Goal: Download file/media

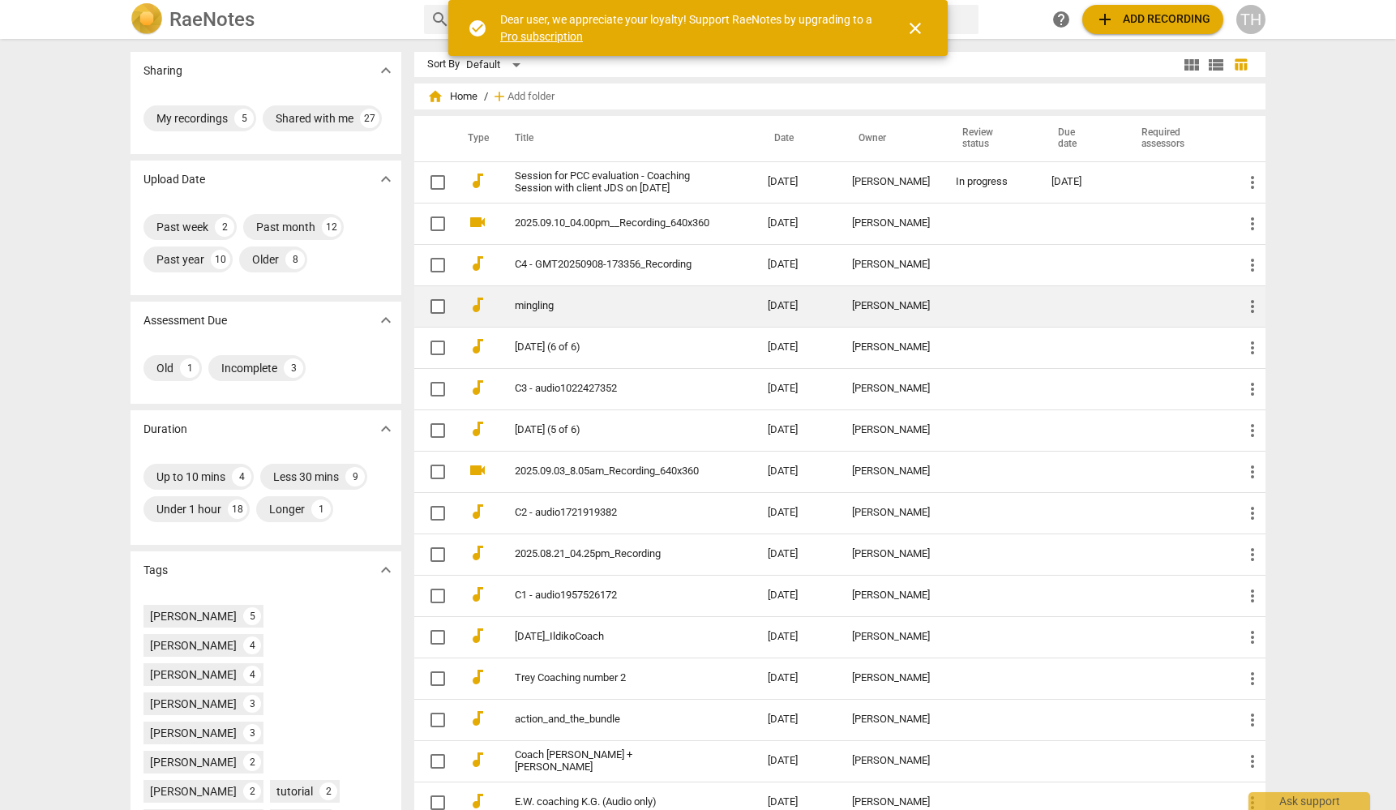
click at [619, 312] on td "mingling" at bounding box center [624, 305] width 259 height 41
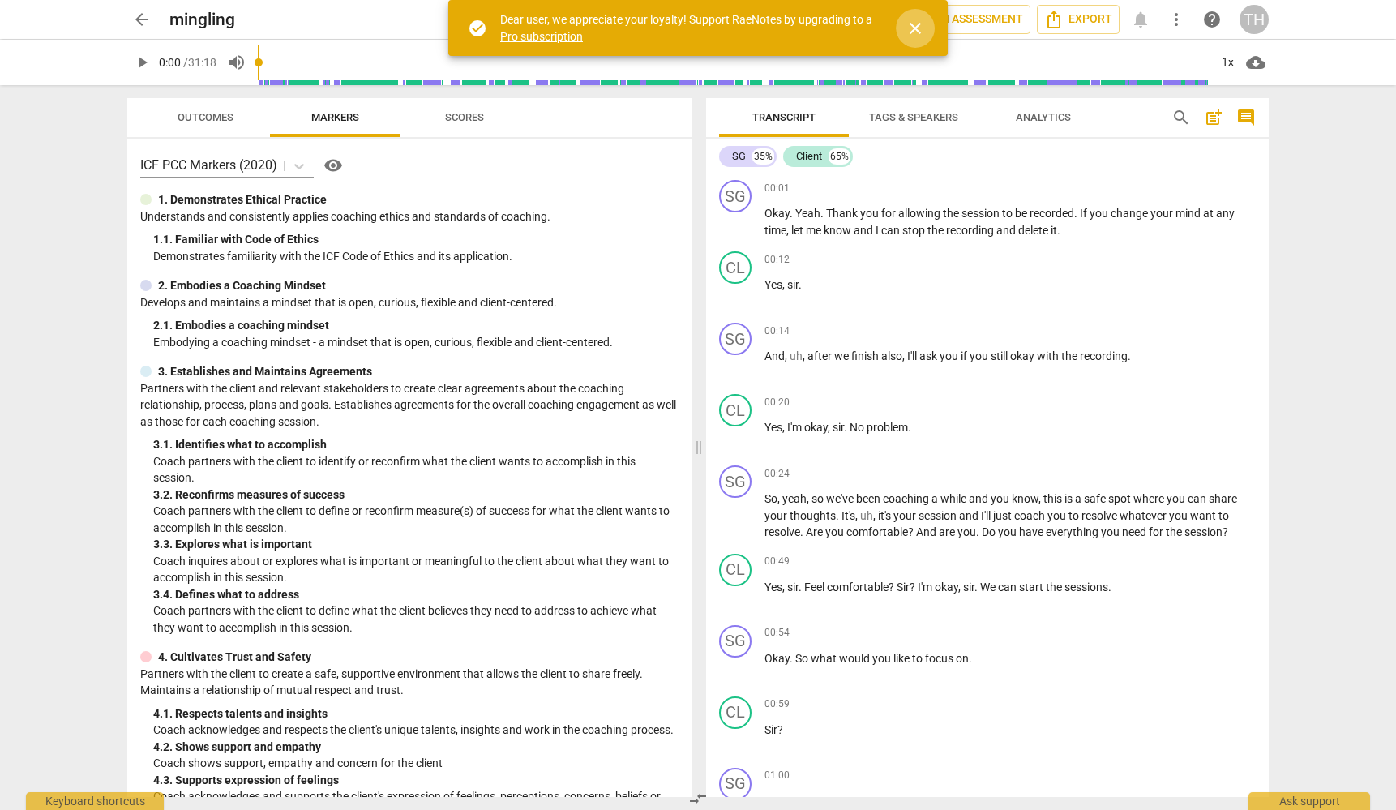
click at [921, 19] on span "close" at bounding box center [915, 28] width 19 height 19
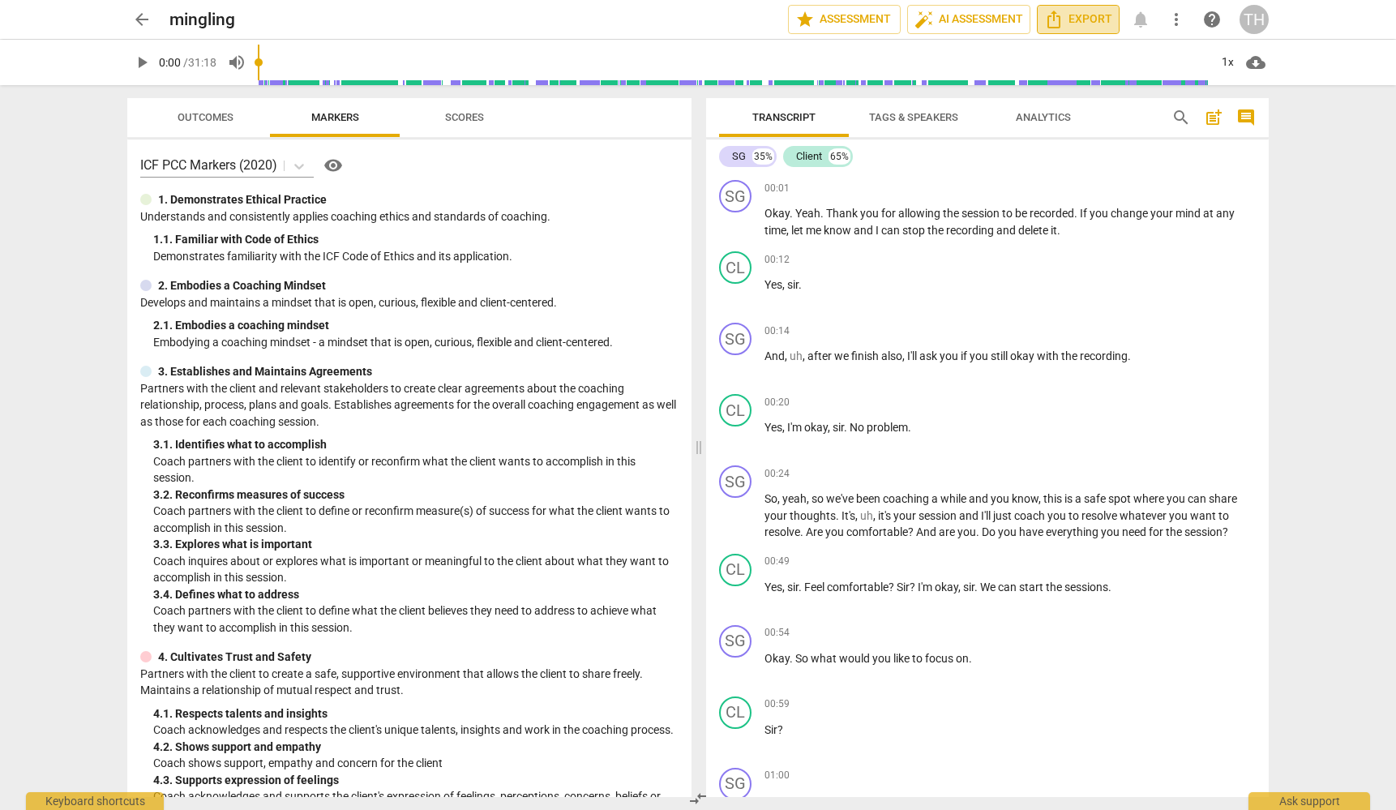
click at [1090, 27] on span "Export" at bounding box center [1078, 19] width 68 height 19
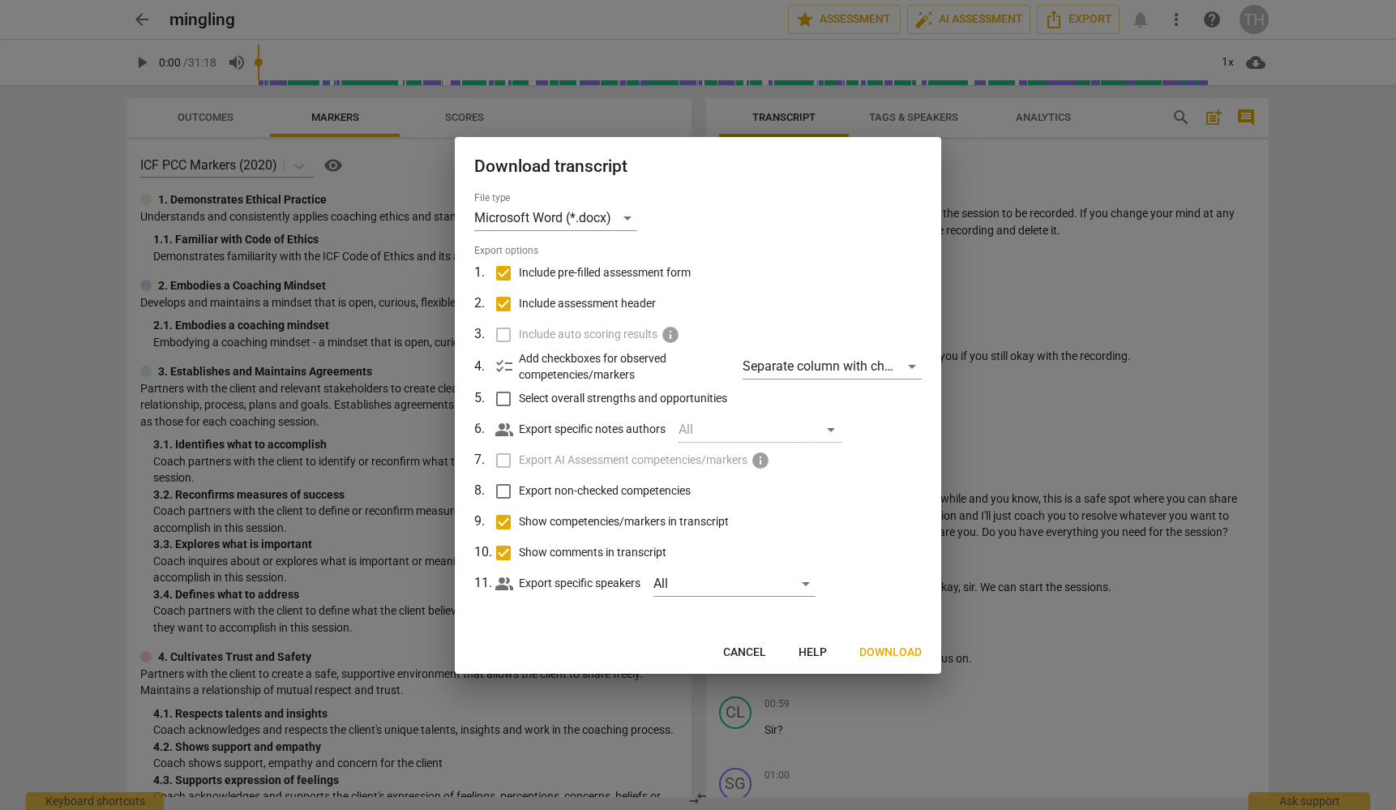
click at [893, 654] on span "Download" at bounding box center [890, 653] width 62 height 16
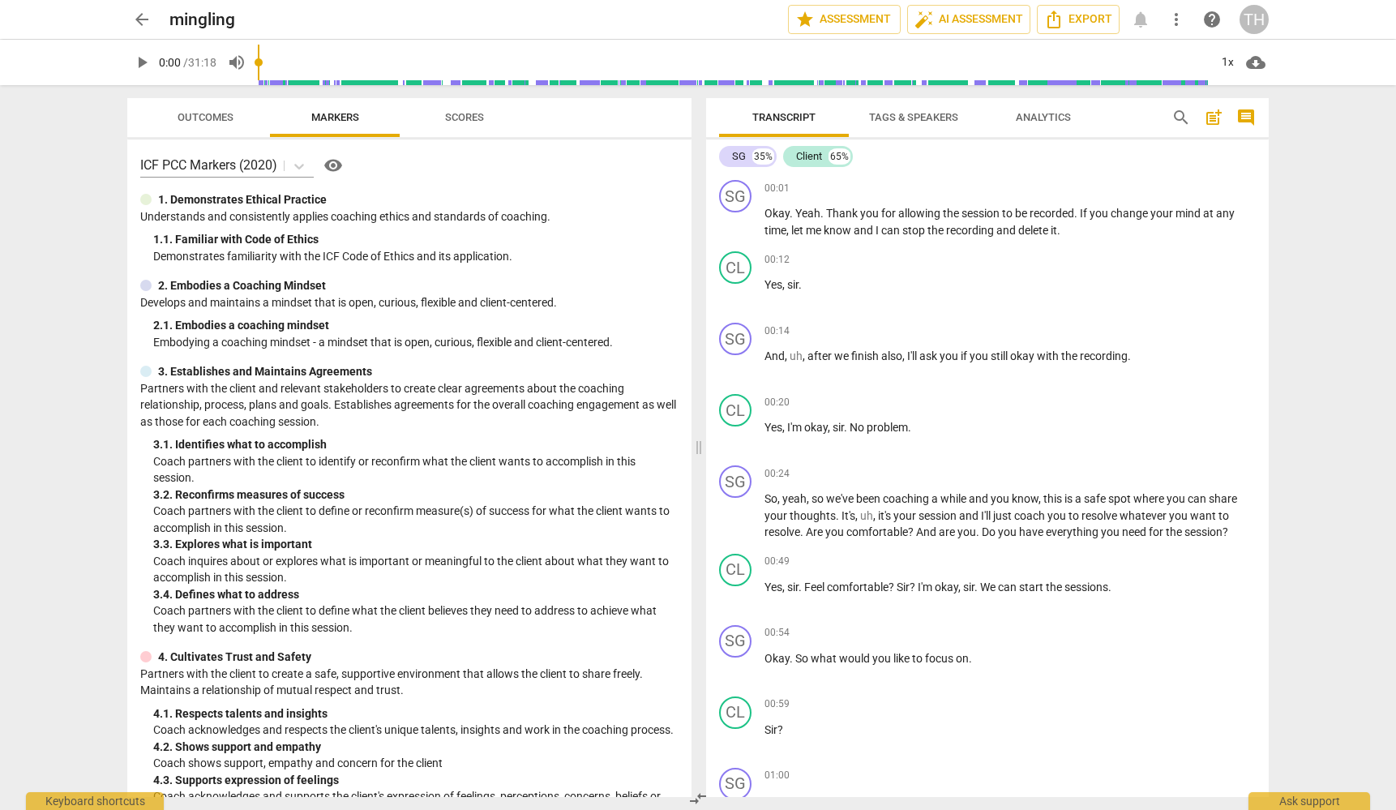
click at [142, 19] on span "arrow_back" at bounding box center [141, 19] width 19 height 19
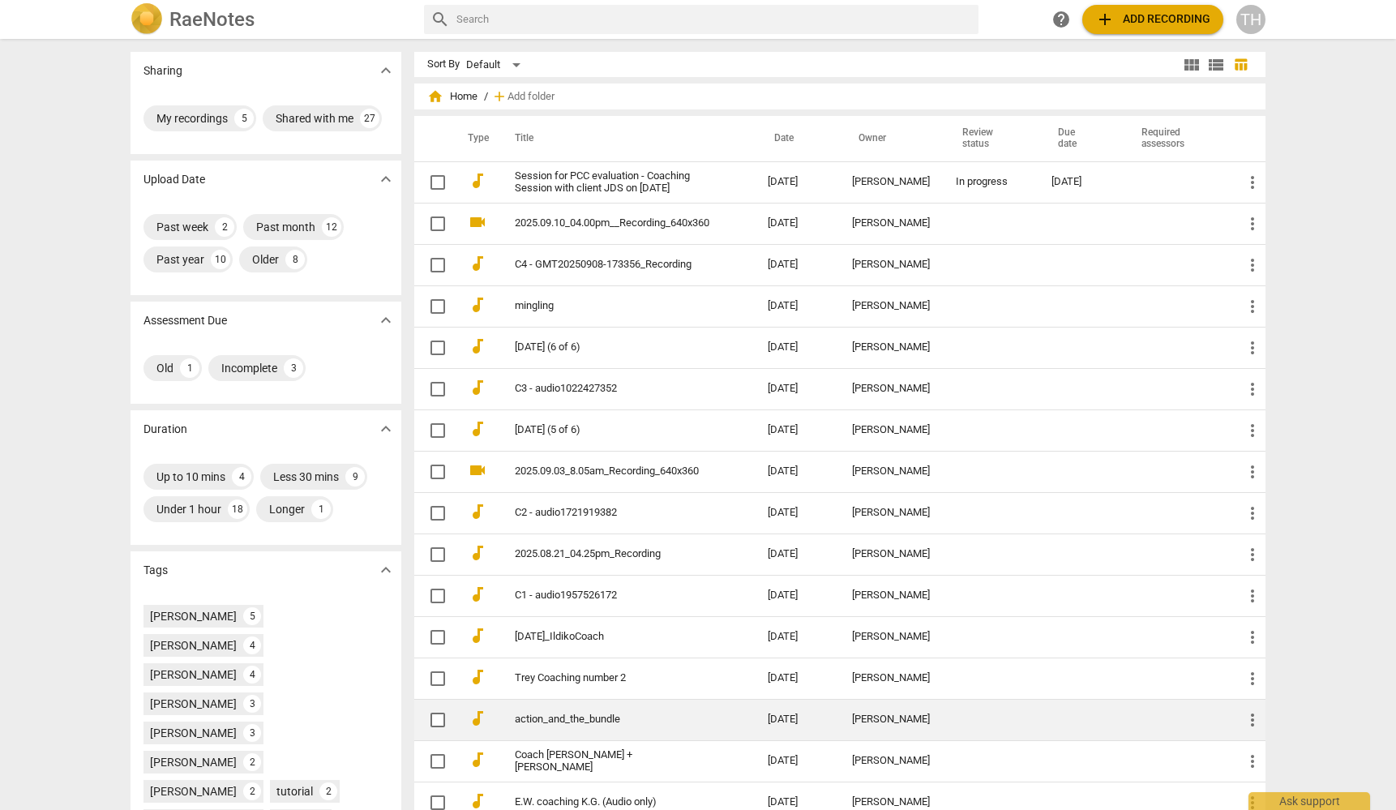
click at [704, 721] on link "action_and_the_bundle" at bounding box center [612, 719] width 195 height 12
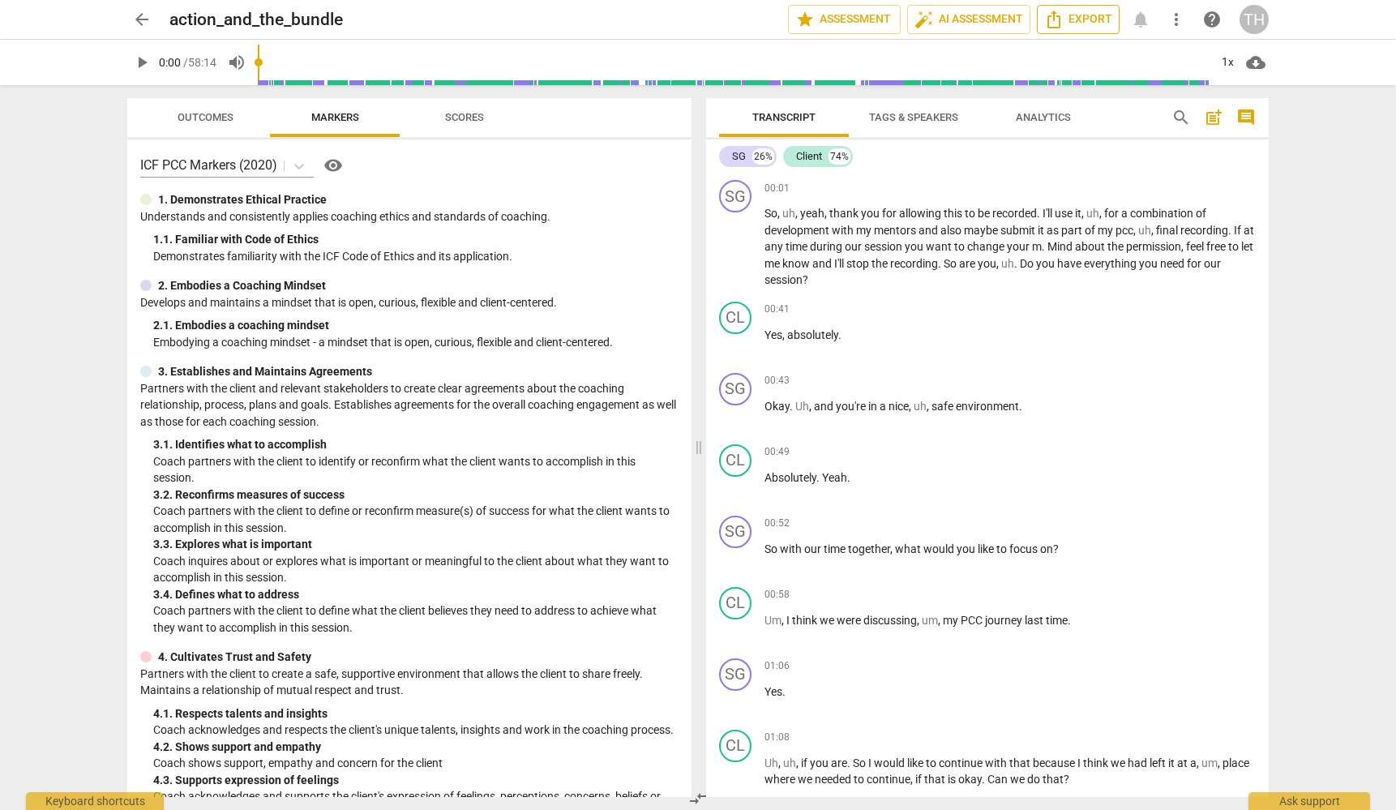
click at [1097, 18] on span "Export" at bounding box center [1078, 19] width 68 height 19
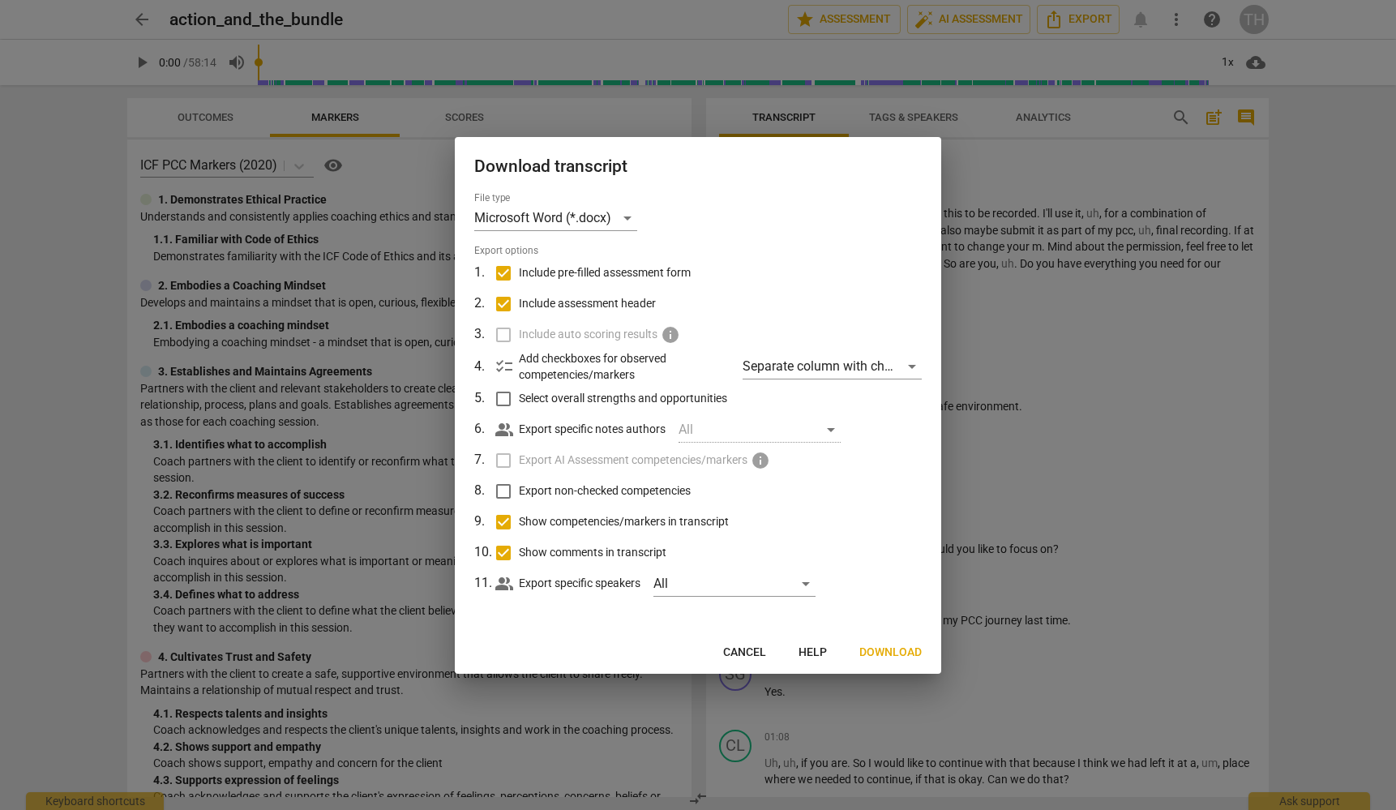
click at [876, 645] on span "Download" at bounding box center [890, 653] width 62 height 16
